Goal: Navigation & Orientation: Find specific page/section

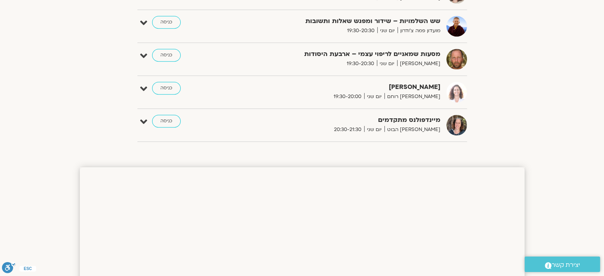
scroll to position [626, 0]
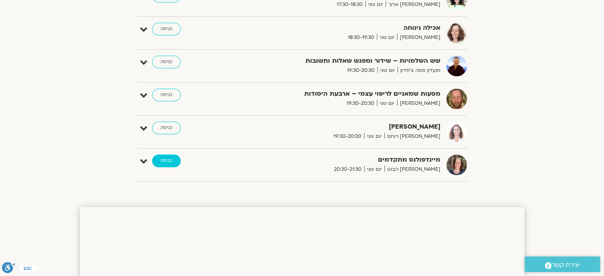
click at [167, 160] on link "כניסה" at bounding box center [166, 161] width 29 height 13
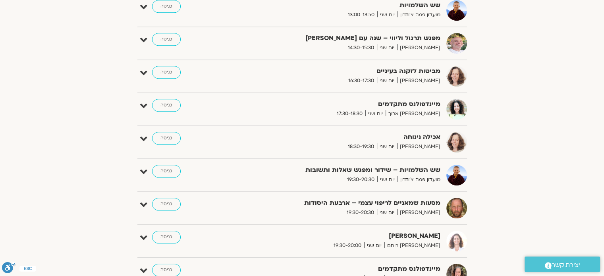
scroll to position [556, 0]
